Goal: Information Seeking & Learning: Learn about a topic

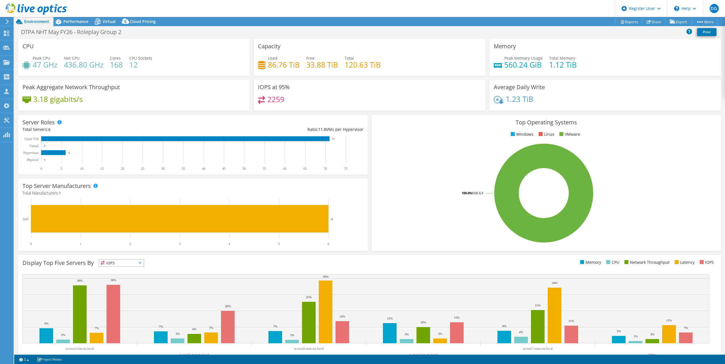
select select "EULondon"
select select "USD"
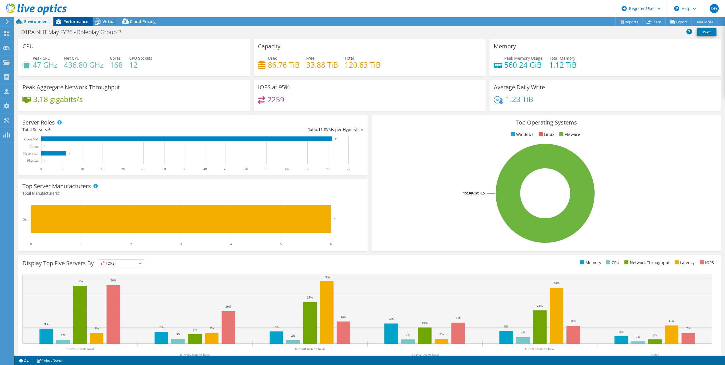
click at [70, 20] on span "Performance" at bounding box center [75, 21] width 25 height 5
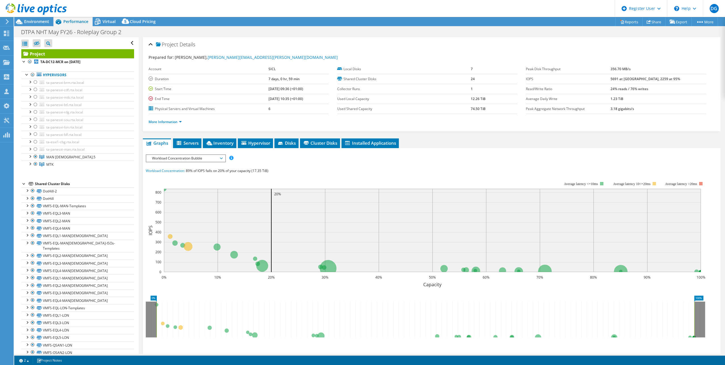
click at [659, 81] on td "5691 at [GEOGRAPHIC_DATA], 2259 at 95%" at bounding box center [658, 79] width 95 height 10
click at [217, 145] on span "Inventory" at bounding box center [220, 143] width 28 height 6
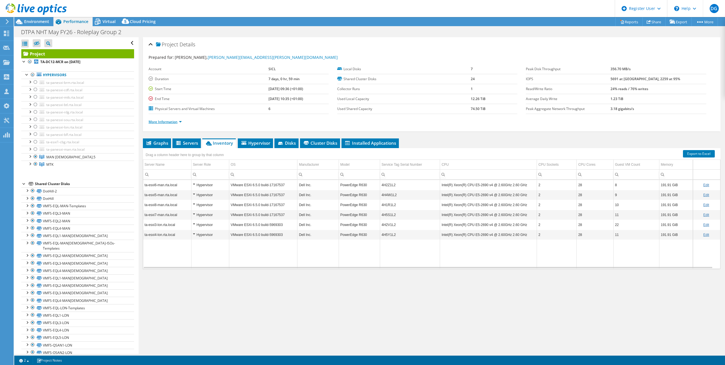
click at [168, 122] on link "More Information" at bounding box center [165, 121] width 33 height 5
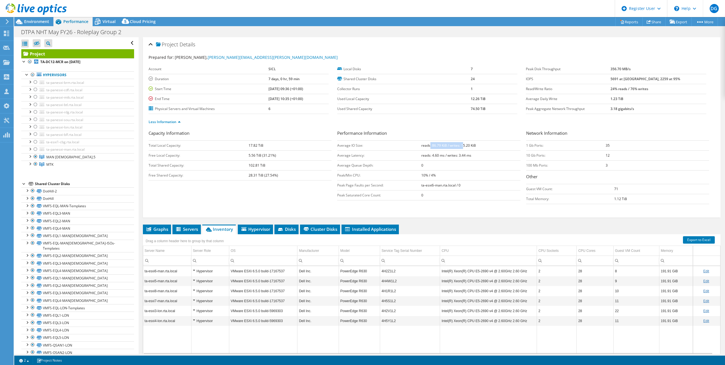
drag, startPoint x: 438, startPoint y: 145, endPoint x: 463, endPoint y: 145, distance: 25.3
click at [462, 145] on b "reads: 86.79 KiB / writes: 15.20 KiB" at bounding box center [448, 145] width 55 height 5
drag, startPoint x: 463, startPoint y: 145, endPoint x: 483, endPoint y: 145, distance: 20.2
click at [483, 145] on td "reads: 86.79 KiB / writes: 15.20 KiB" at bounding box center [470, 145] width 99 height 10
drag, startPoint x: 480, startPoint y: 146, endPoint x: 418, endPoint y: 146, distance: 62.2
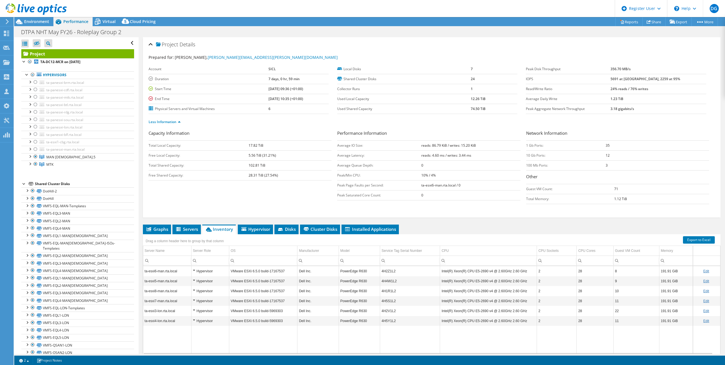
click at [418, 146] on tr "Average IO Size: reads: 86.79 KiB / writes: 15.20 KiB" at bounding box center [428, 145] width 183 height 10
click at [45, 21] on span "Environment" at bounding box center [36, 21] width 25 height 5
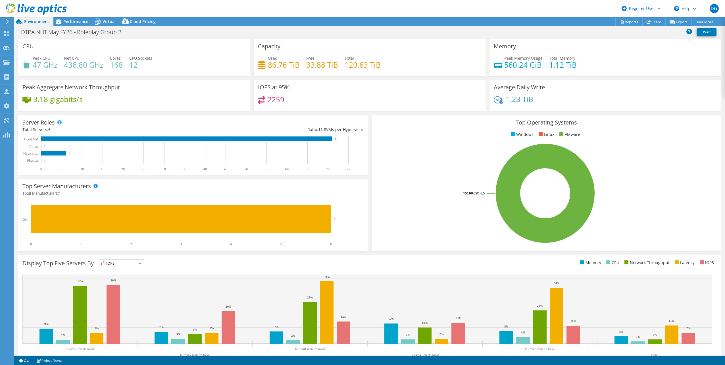
click at [351, 63] on h4 "120.63 TiB" at bounding box center [363, 65] width 36 height 6
copy h4 "120.63"
click at [362, 107] on div "2259" at bounding box center [369, 102] width 223 height 12
click at [64, 22] on span "Performance" at bounding box center [75, 21] width 25 height 5
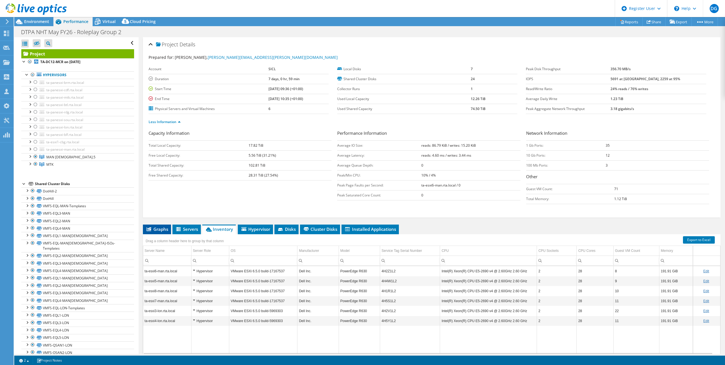
click at [163, 229] on span "Graphs" at bounding box center [157, 229] width 22 height 6
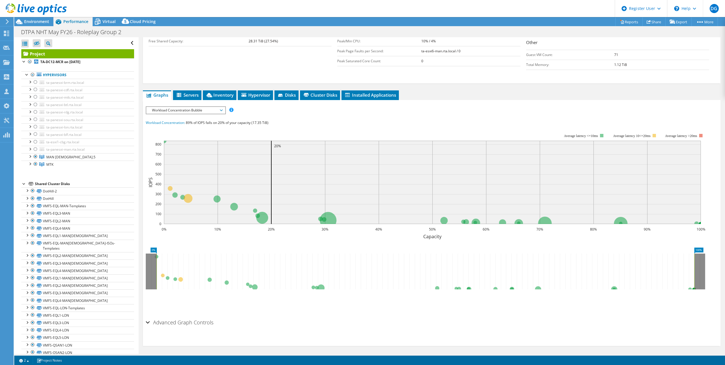
scroll to position [136, 0]
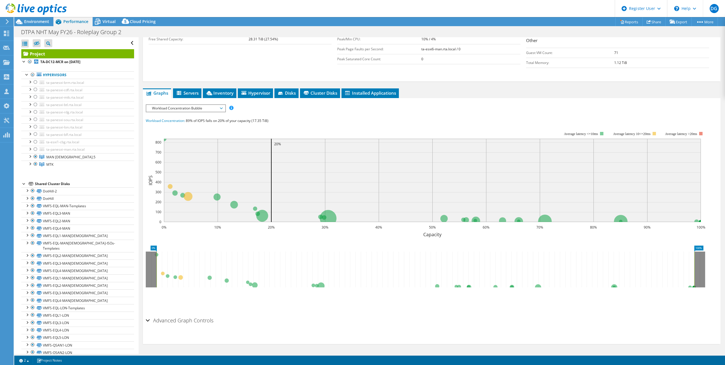
click at [193, 106] on span "Workload Concentration Bubble" at bounding box center [185, 108] width 73 height 7
click at [359, 108] on div "IOPS Disk Throughput IO Size Latency Queue Depth CPU Percentage Memory Page Fau…" at bounding box center [432, 108] width 572 height 8
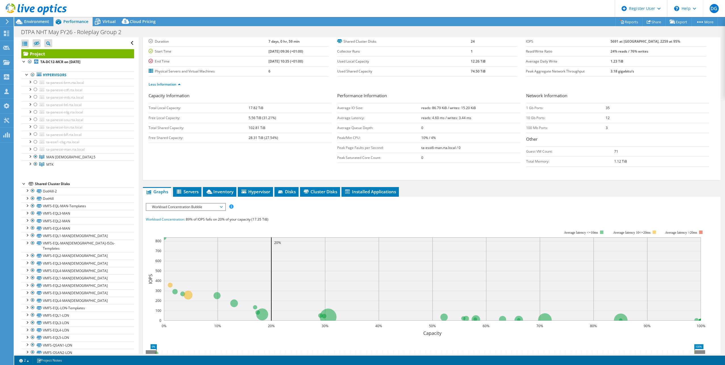
scroll to position [0, 0]
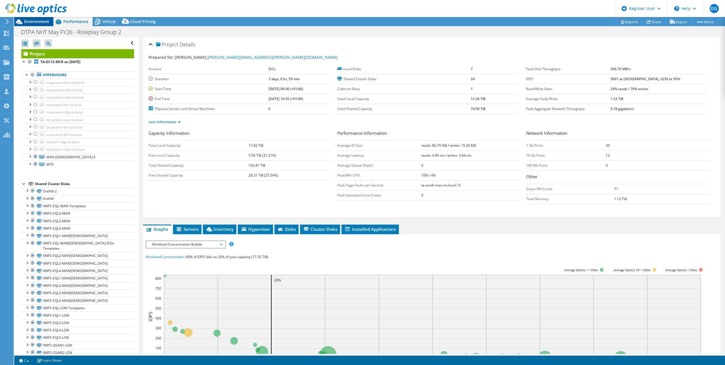
click at [33, 20] on span "Environment" at bounding box center [36, 21] width 25 height 5
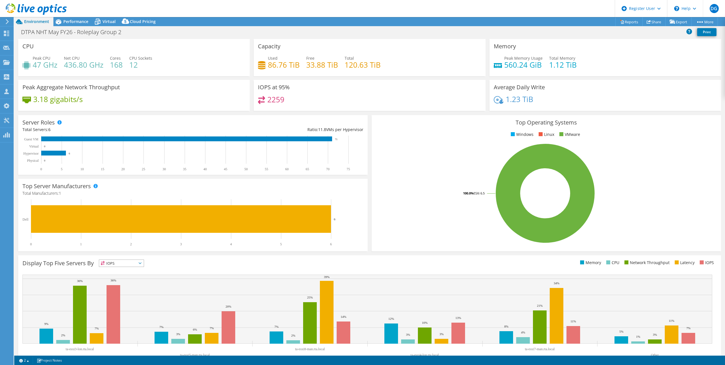
click at [77, 15] on header "DG Dell User [PERSON_NAME] [PERSON_NAME][EMAIL_ADDRESS][DOMAIN_NAME] Dell My Pr…" at bounding box center [362, 8] width 725 height 17
click at [77, 16] on header "DG Dell User [PERSON_NAME] [PERSON_NAME][EMAIL_ADDRESS][DOMAIN_NAME] Dell My Pr…" at bounding box center [362, 8] width 725 height 17
click at [76, 20] on span "Performance" at bounding box center [75, 21] width 25 height 5
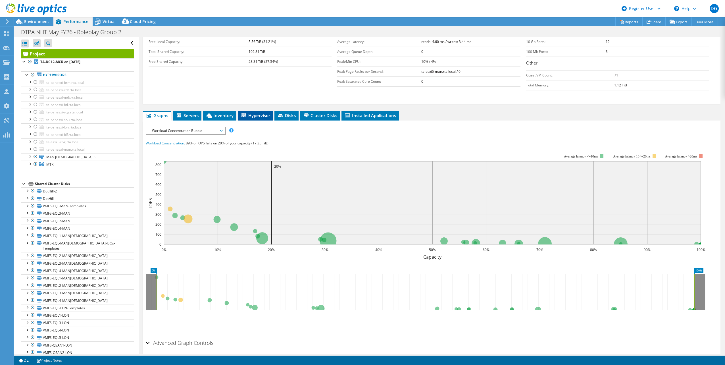
click at [258, 117] on span "Hypervisor" at bounding box center [256, 116] width 30 height 6
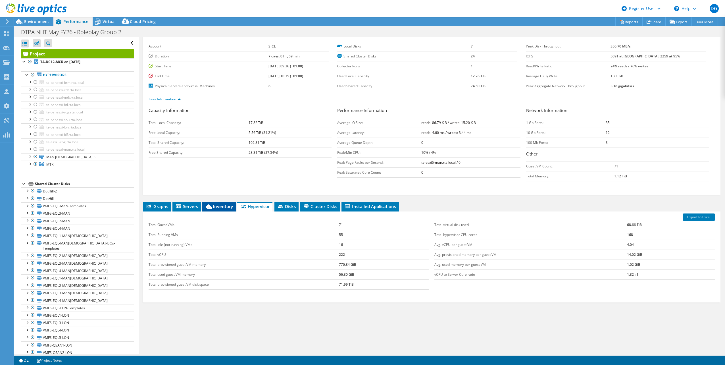
click at [208, 206] on icon at bounding box center [209, 206] width 6 height 4
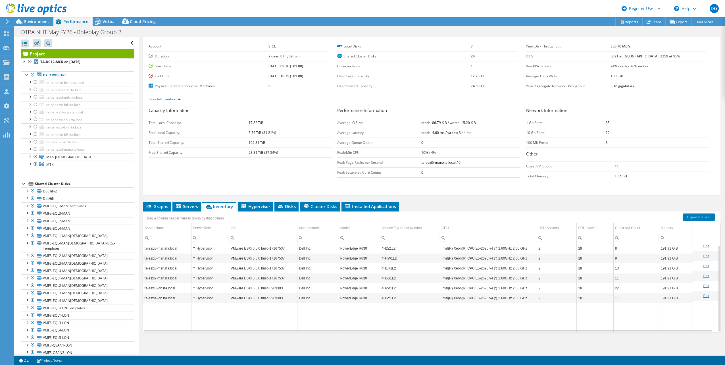
scroll to position [2, 0]
drag, startPoint x: 396, startPoint y: 253, endPoint x: 381, endPoint y: 258, distance: 15.7
click at [381, 258] on td "4H4W1L2" at bounding box center [410, 256] width 60 height 10
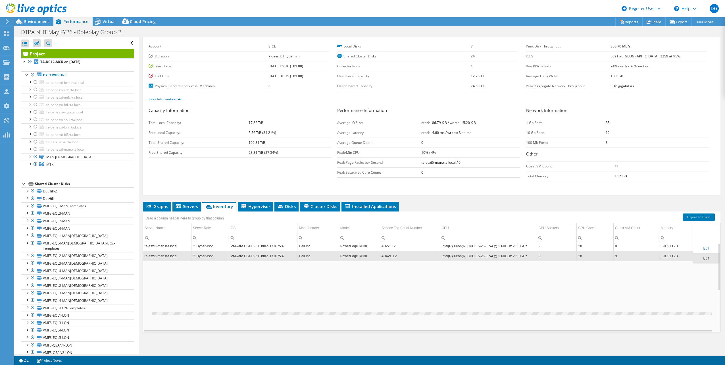
scroll to position [0, 0]
copy td "4H4W1L2"
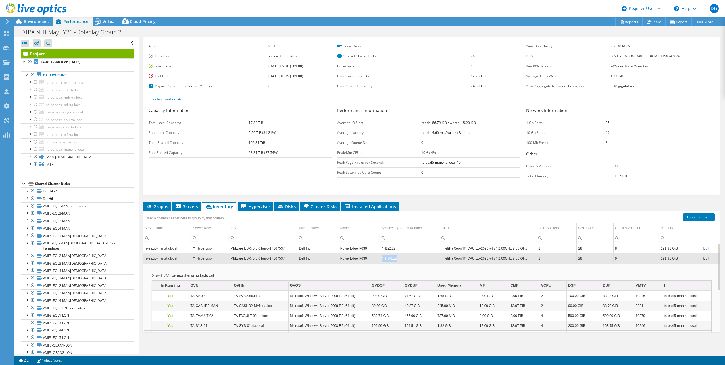
copy td "4H4W1L2"
drag, startPoint x: 400, startPoint y: 258, endPoint x: 382, endPoint y: 260, distance: 18.0
click at [382, 260] on td "4H4W1L2" at bounding box center [410, 258] width 60 height 10
